Goal: Navigation & Orientation: Find specific page/section

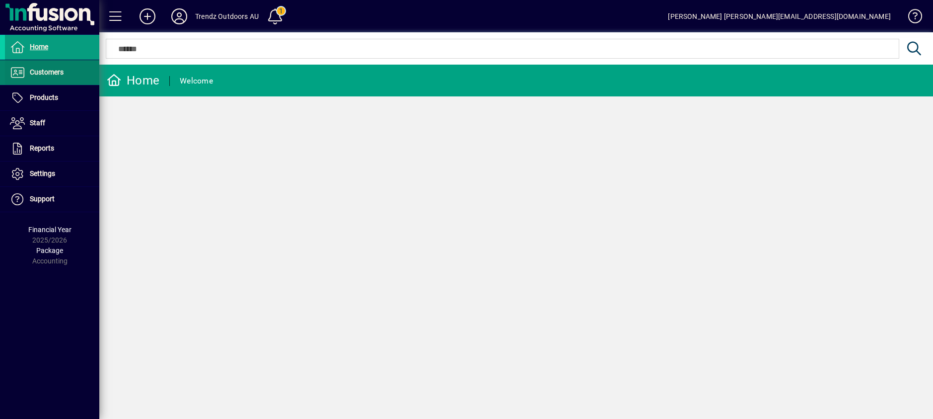
click at [54, 72] on span "Customers" at bounding box center [47, 72] width 34 height 8
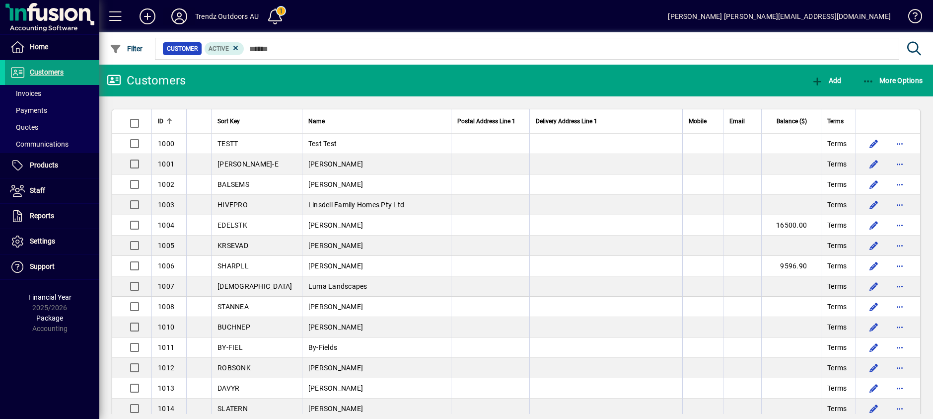
click at [175, 15] on icon at bounding box center [179, 16] width 20 height 16
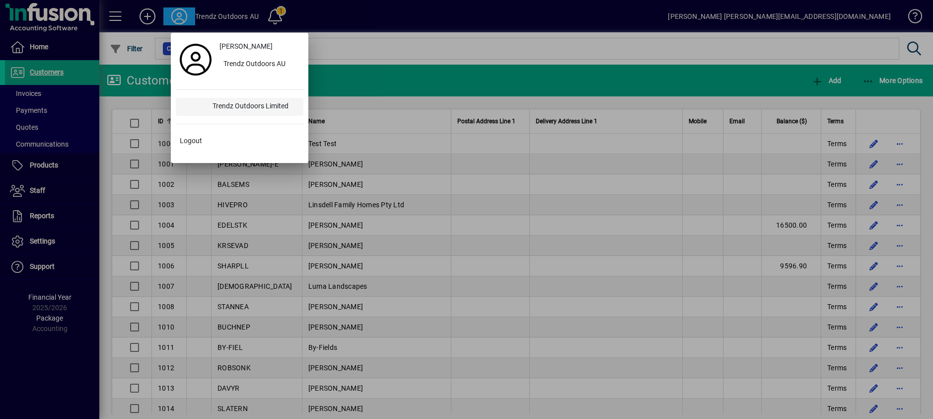
click at [264, 105] on div "Trendz Outdoors Limited" at bounding box center [254, 107] width 99 height 18
